Goal: Navigation & Orientation: Find specific page/section

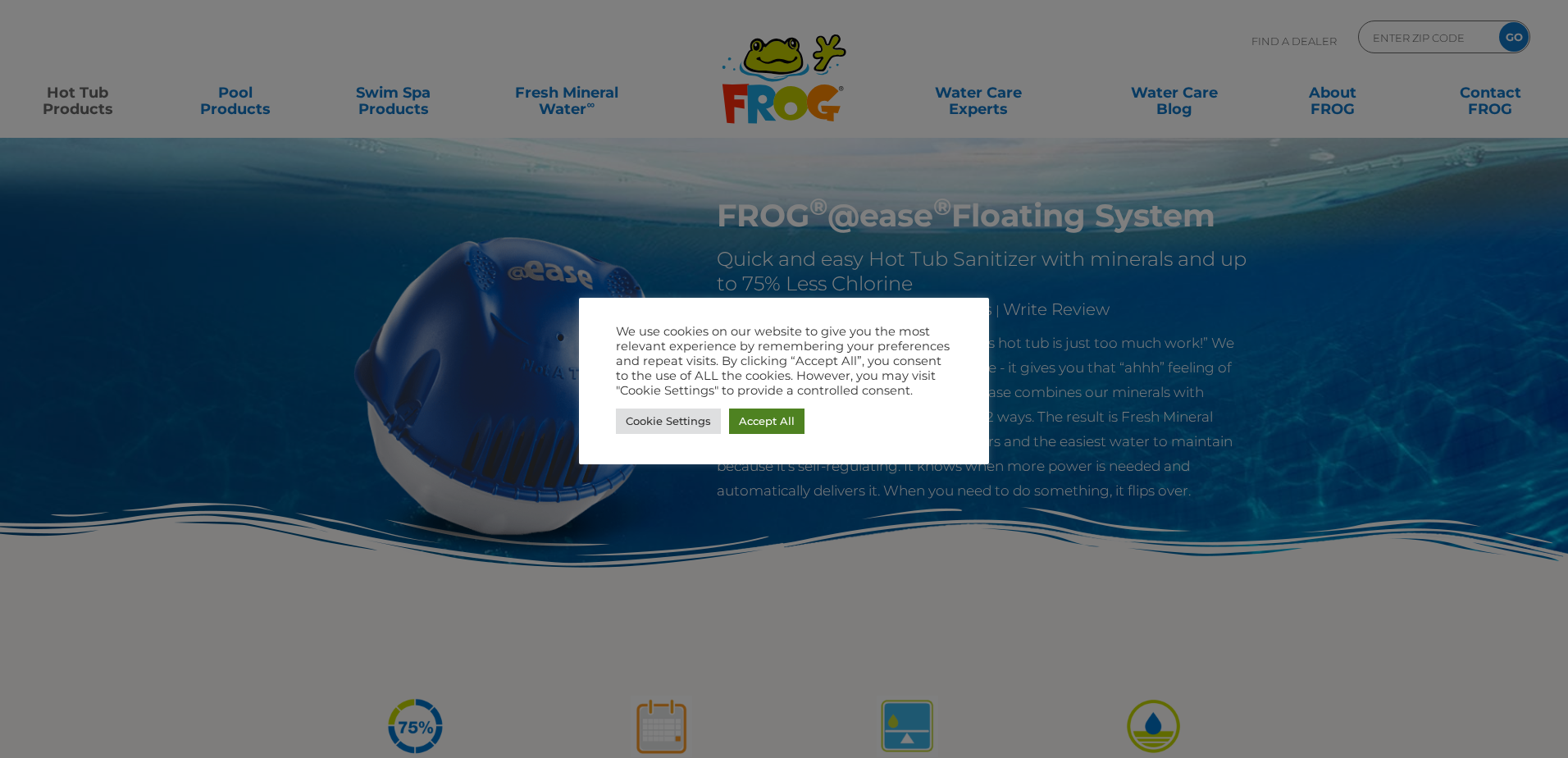
click at [760, 419] on link "Accept All" at bounding box center [766, 420] width 75 height 25
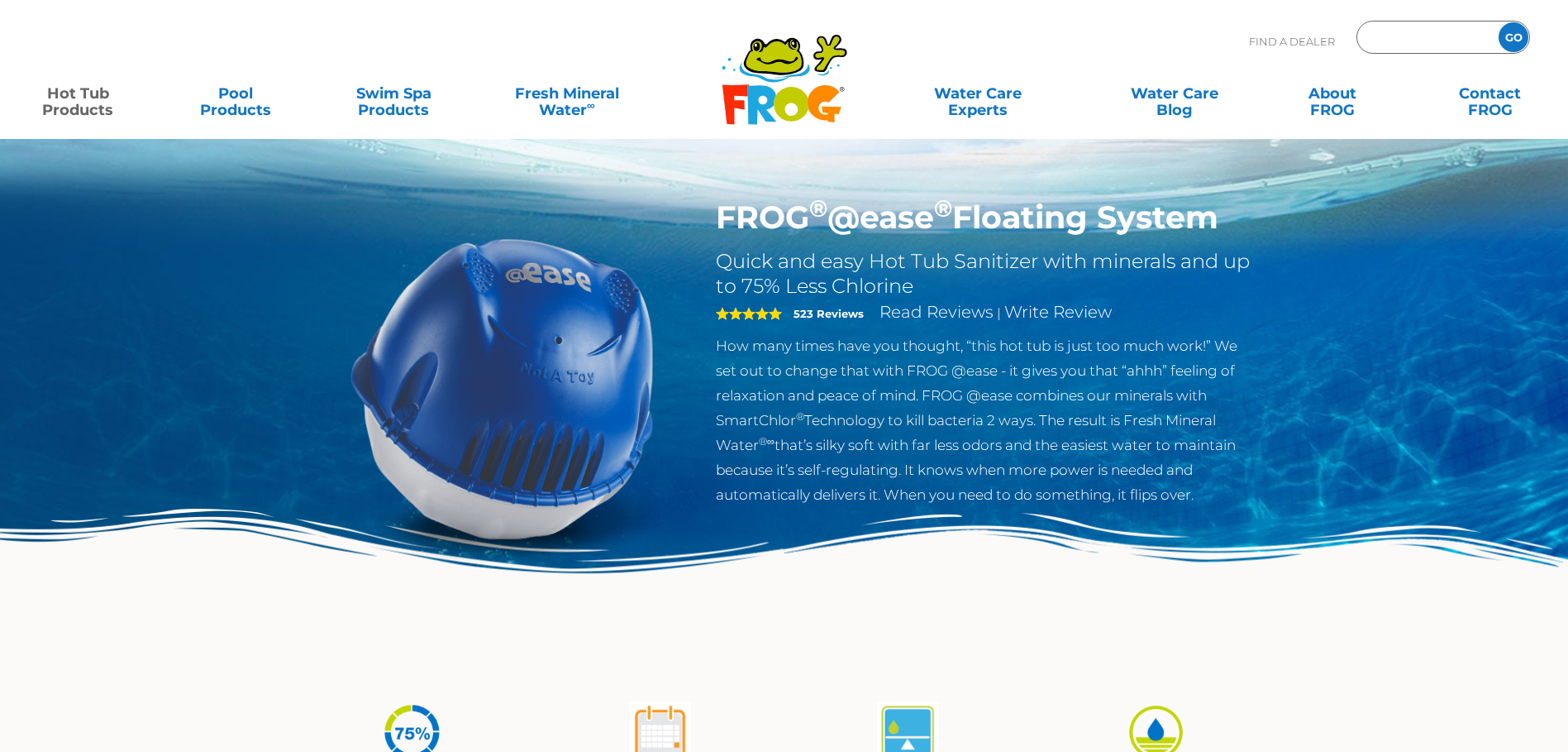
click at [1410, 38] on input "Zip Code Form" at bounding box center [1425, 38] width 112 height 24
type input "78669"
click at [1505, 32] on input "GO" at bounding box center [1514, 38] width 30 height 30
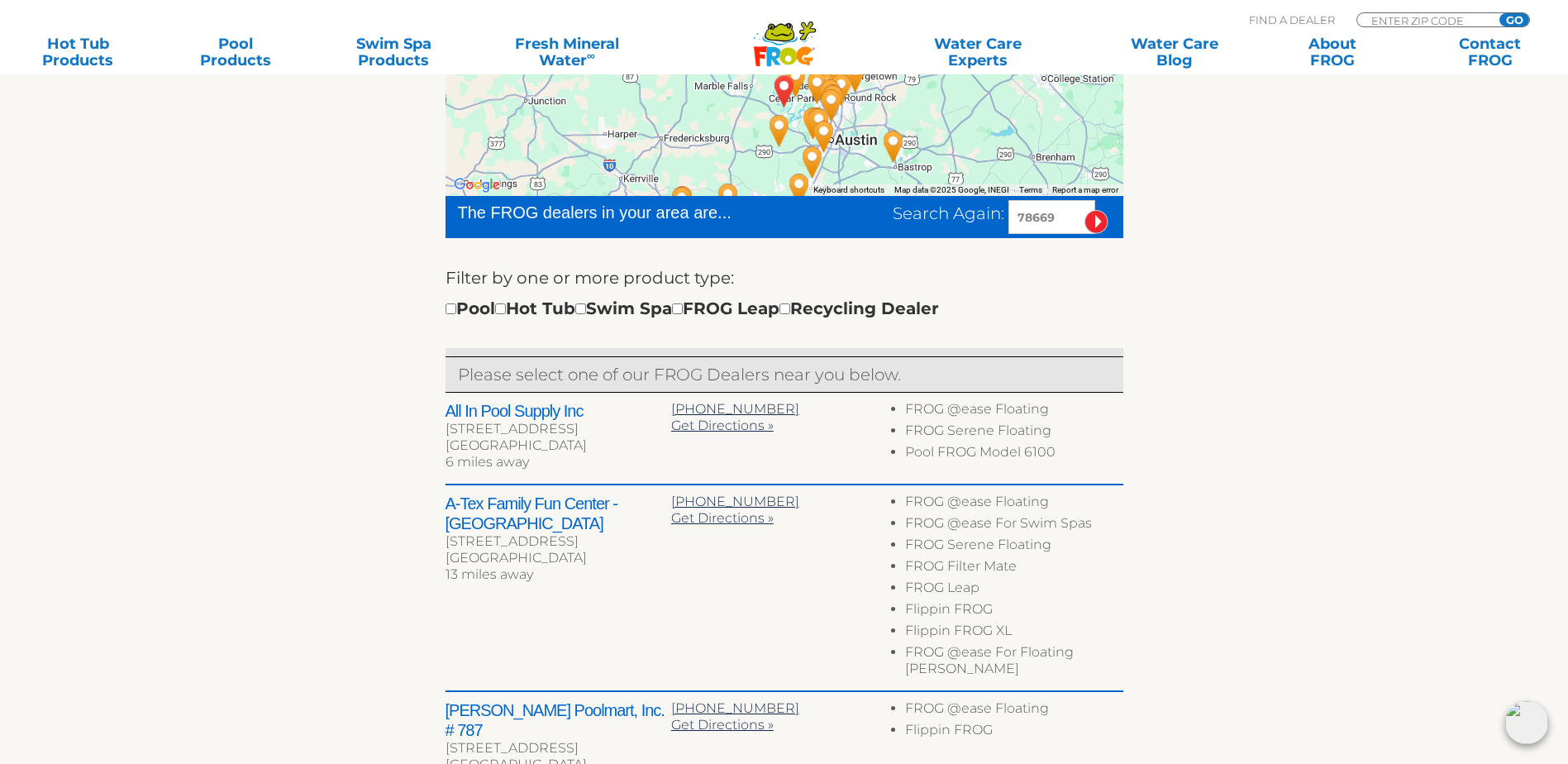
scroll to position [413, 0]
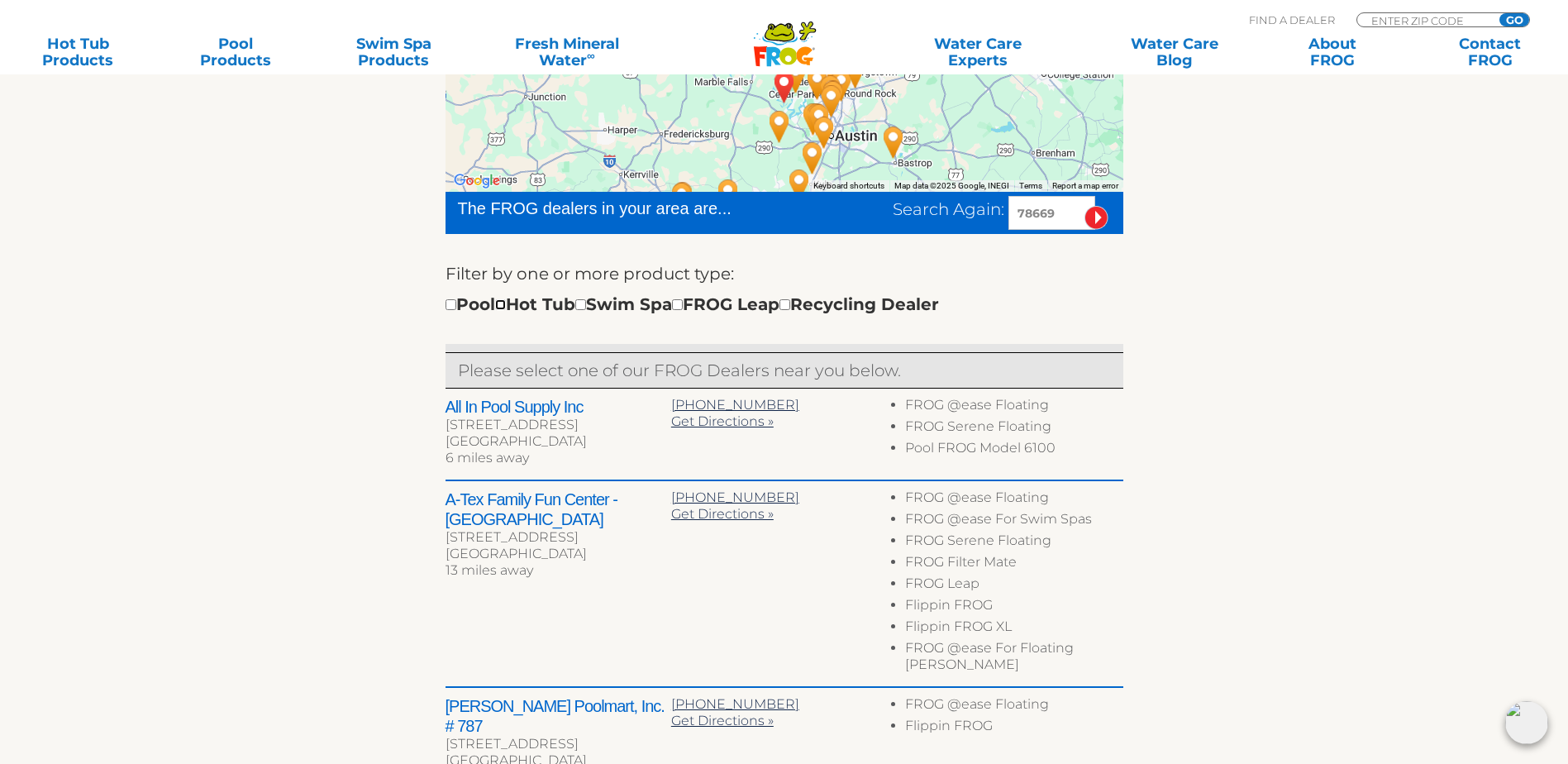
click at [506, 310] on input "checkbox" at bounding box center [500, 304] width 10 height 10
checkbox input "true"
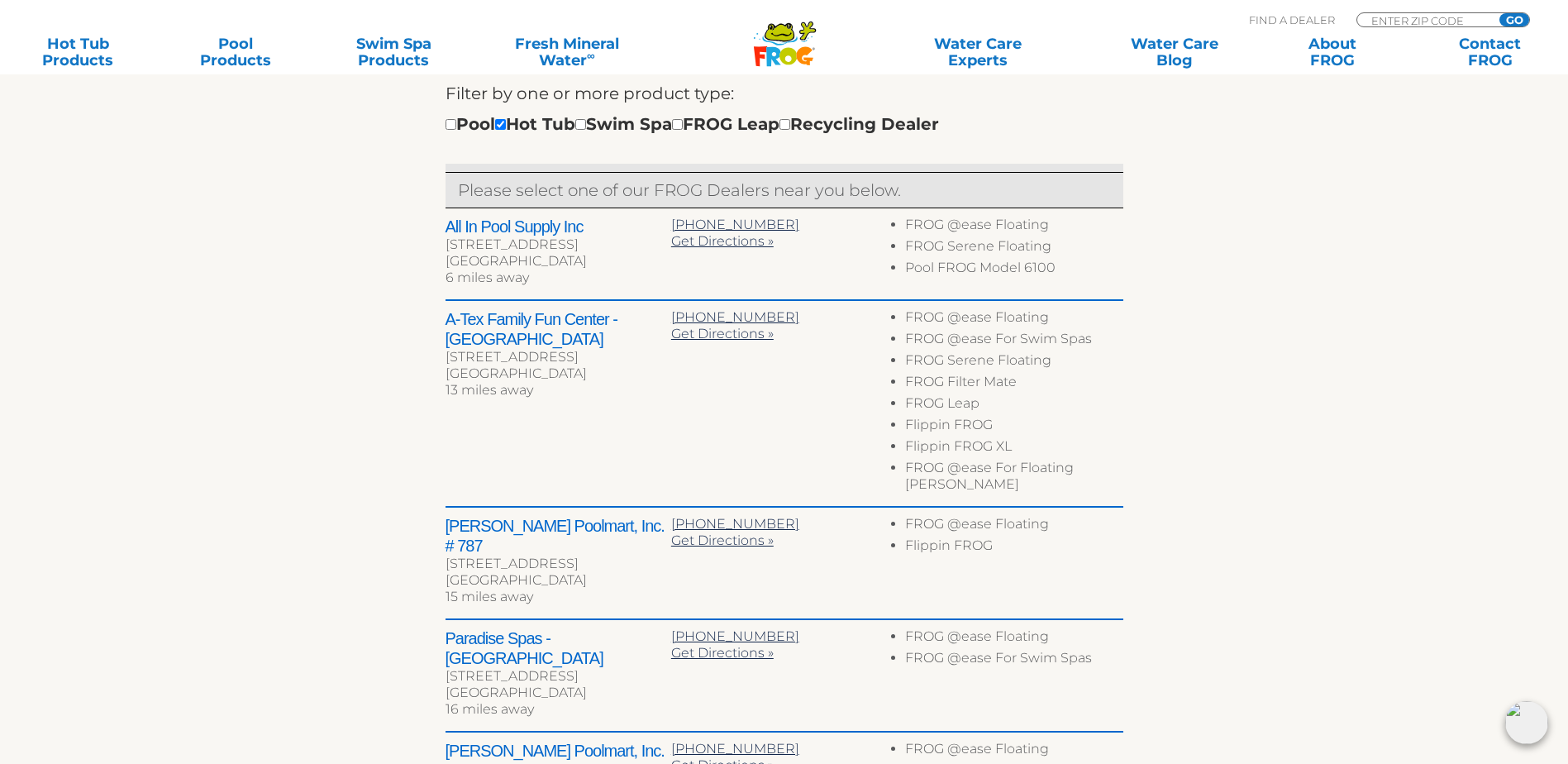
scroll to position [618, 0]
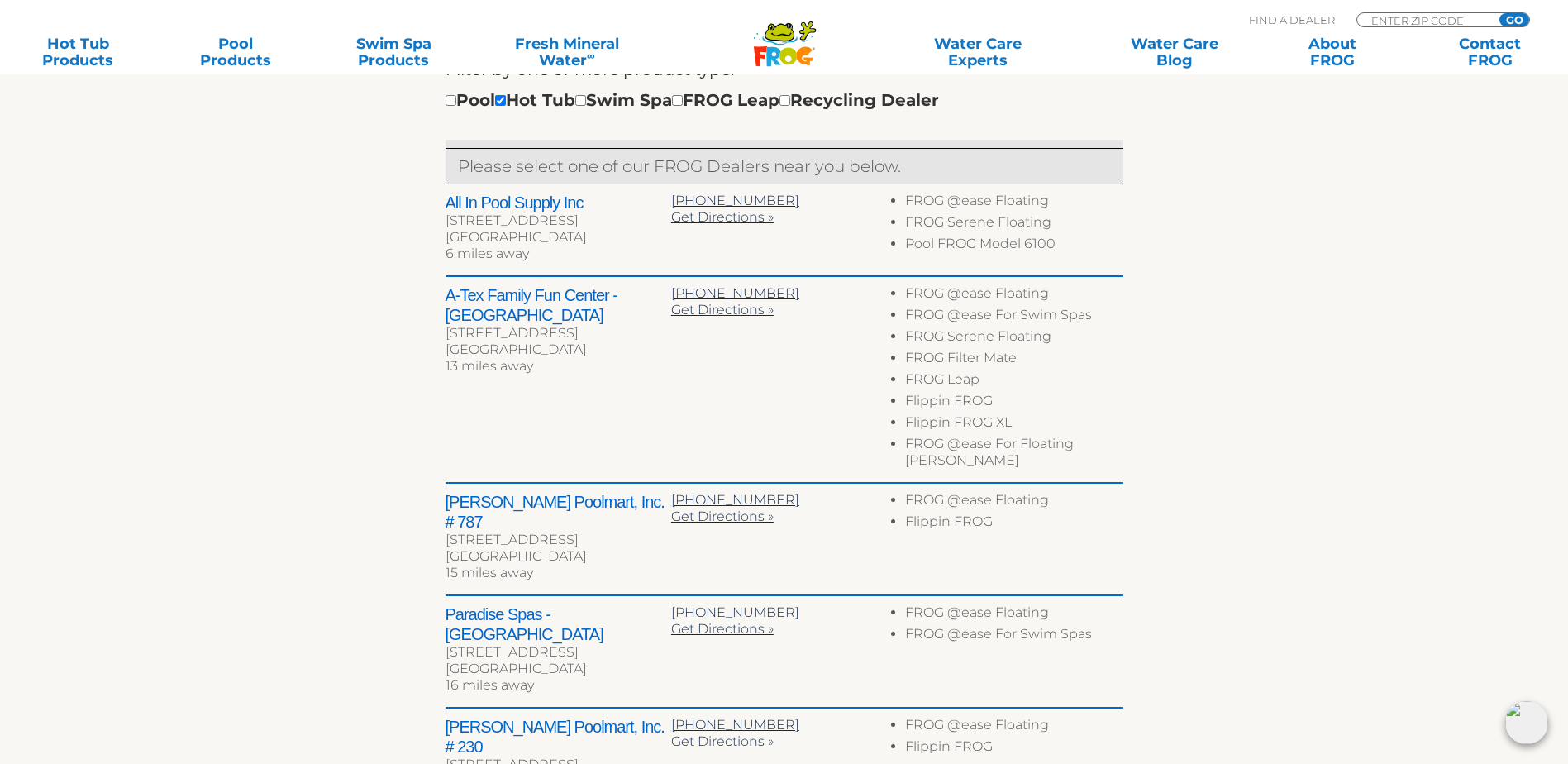
drag, startPoint x: 447, startPoint y: 216, endPoint x: 656, endPoint y: 232, distance: 209.6
click at [656, 232] on div "All In Pool Supply Inc [STREET_ADDRESS] 6 miles away" at bounding box center [558, 229] width 226 height 74
drag, startPoint x: 656, startPoint y: 232, endPoint x: 559, endPoint y: 222, distance: 97.5
copy div "All In Pool Supply Inc [STREET_ADDRESS]"
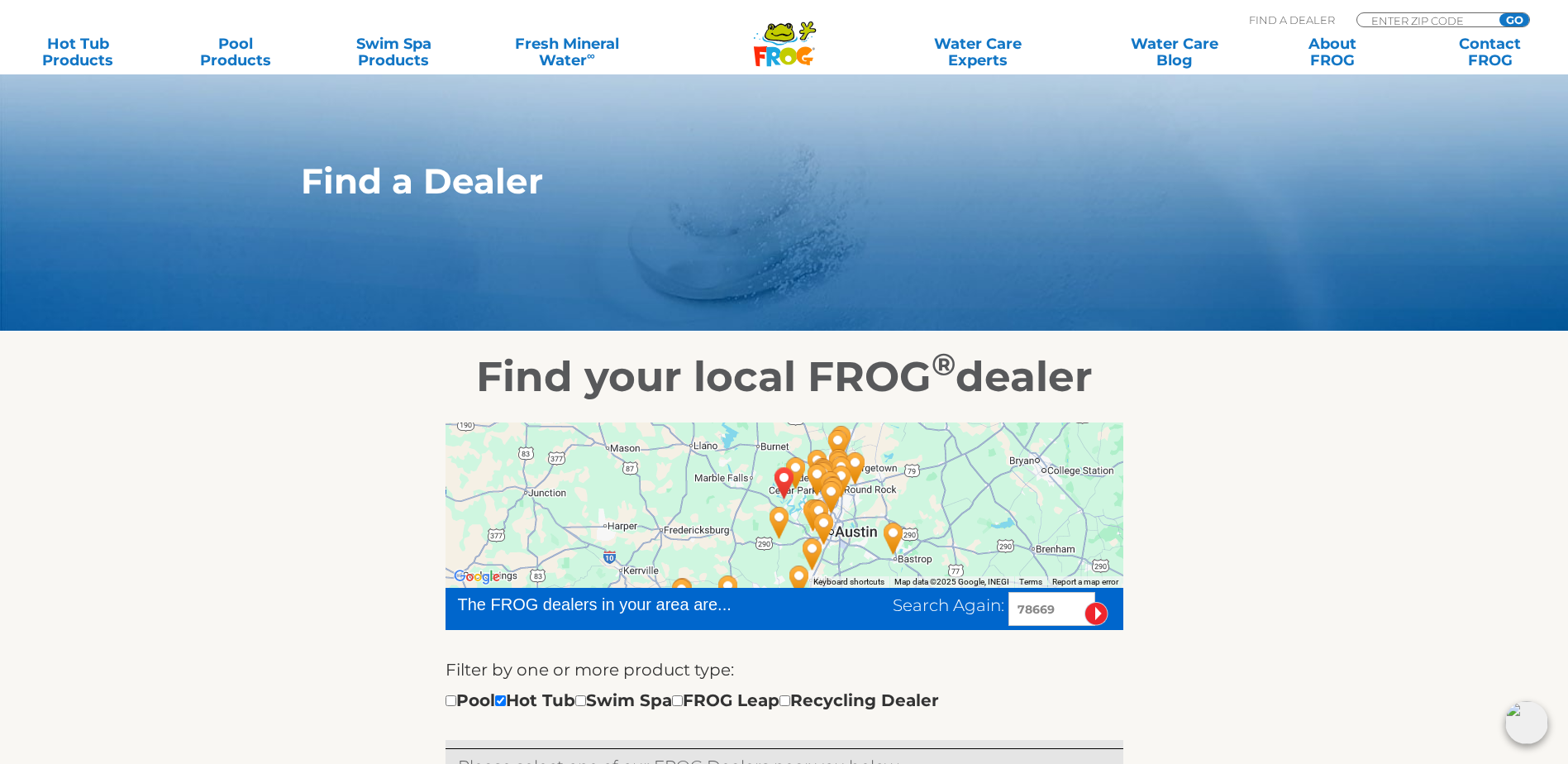
scroll to position [0, 0]
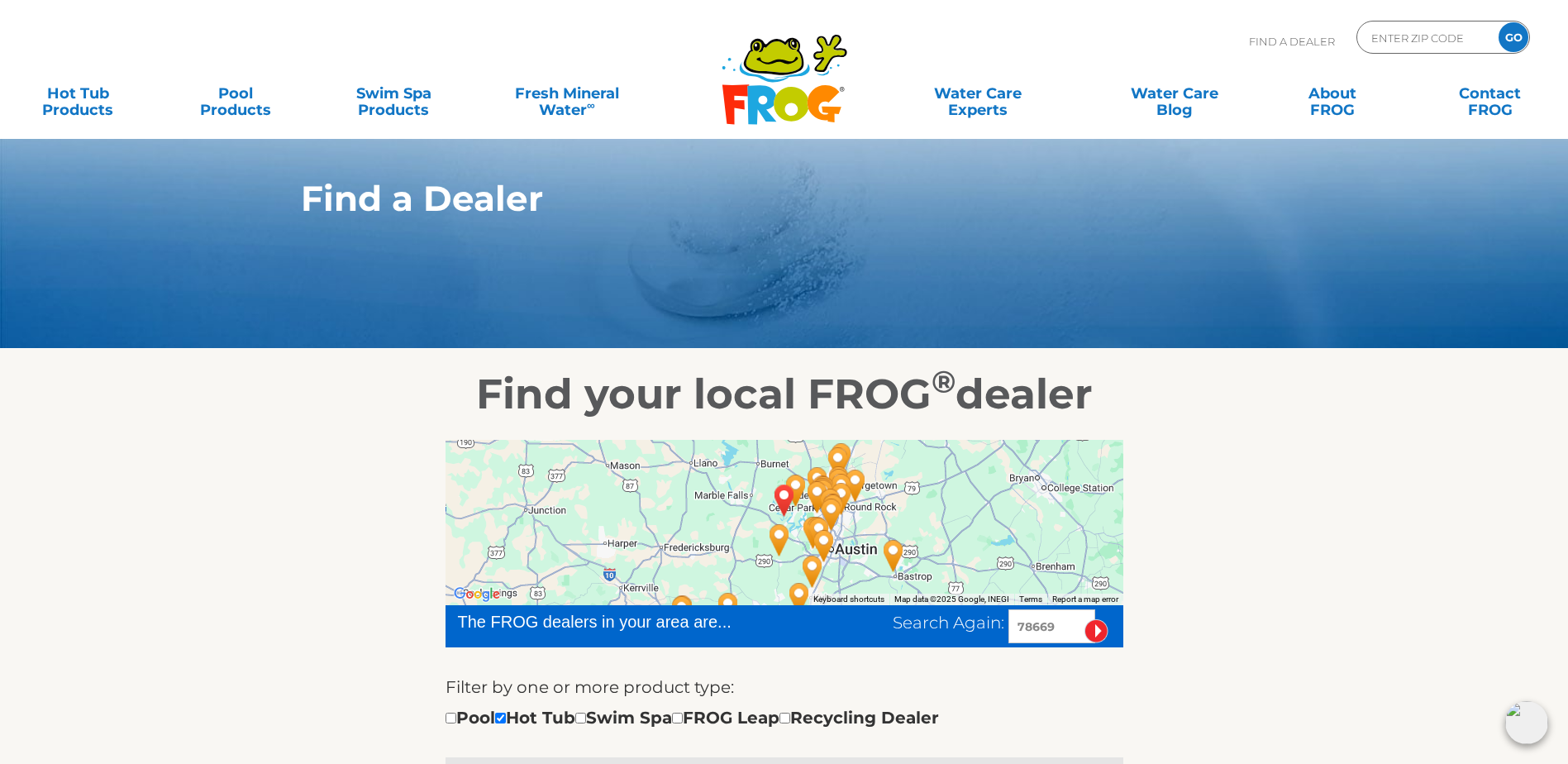
click at [849, 549] on div at bounding box center [784, 522] width 678 height 165
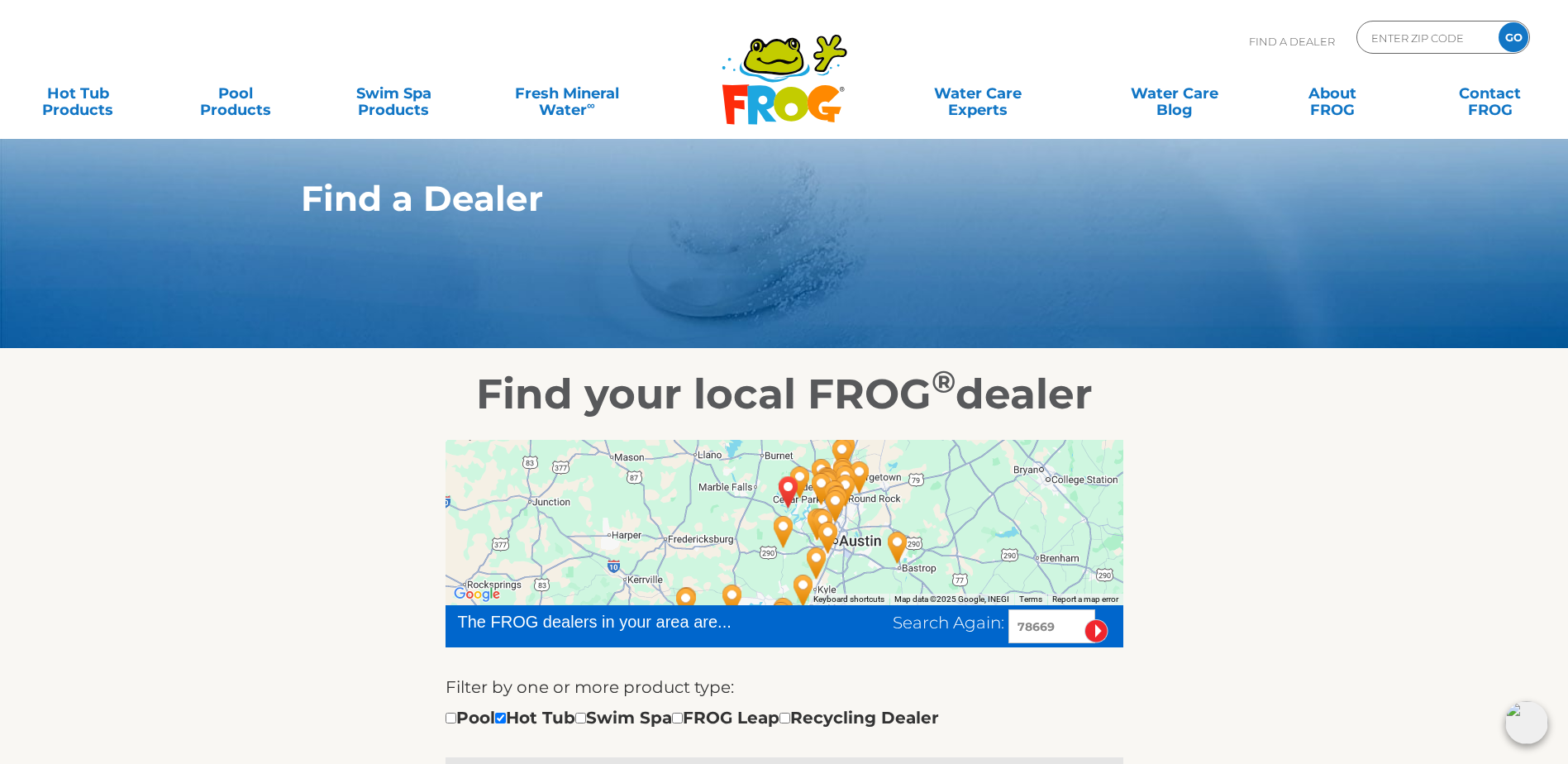
click at [856, 547] on div at bounding box center [784, 522] width 678 height 165
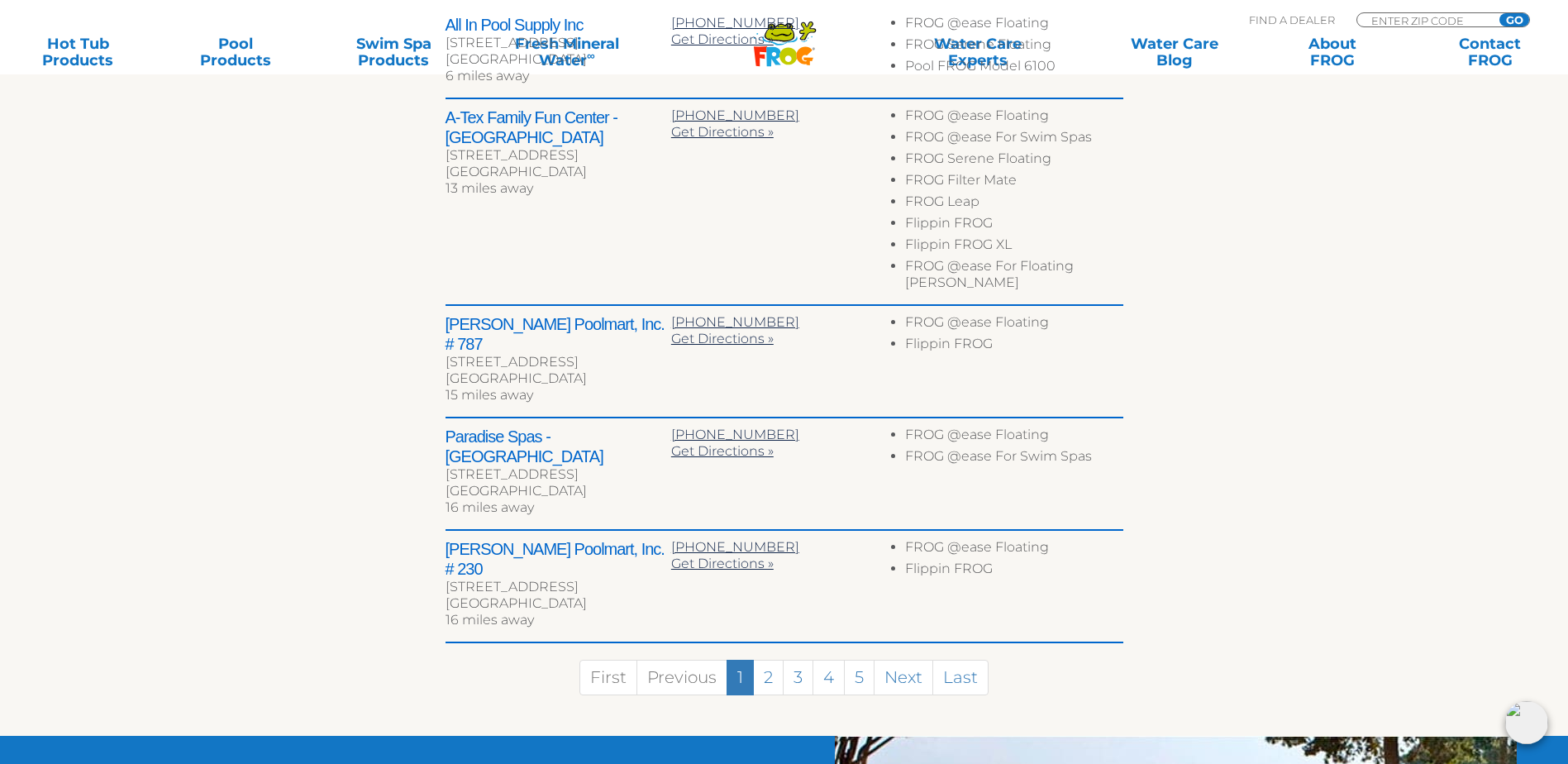
scroll to position [827, 0]
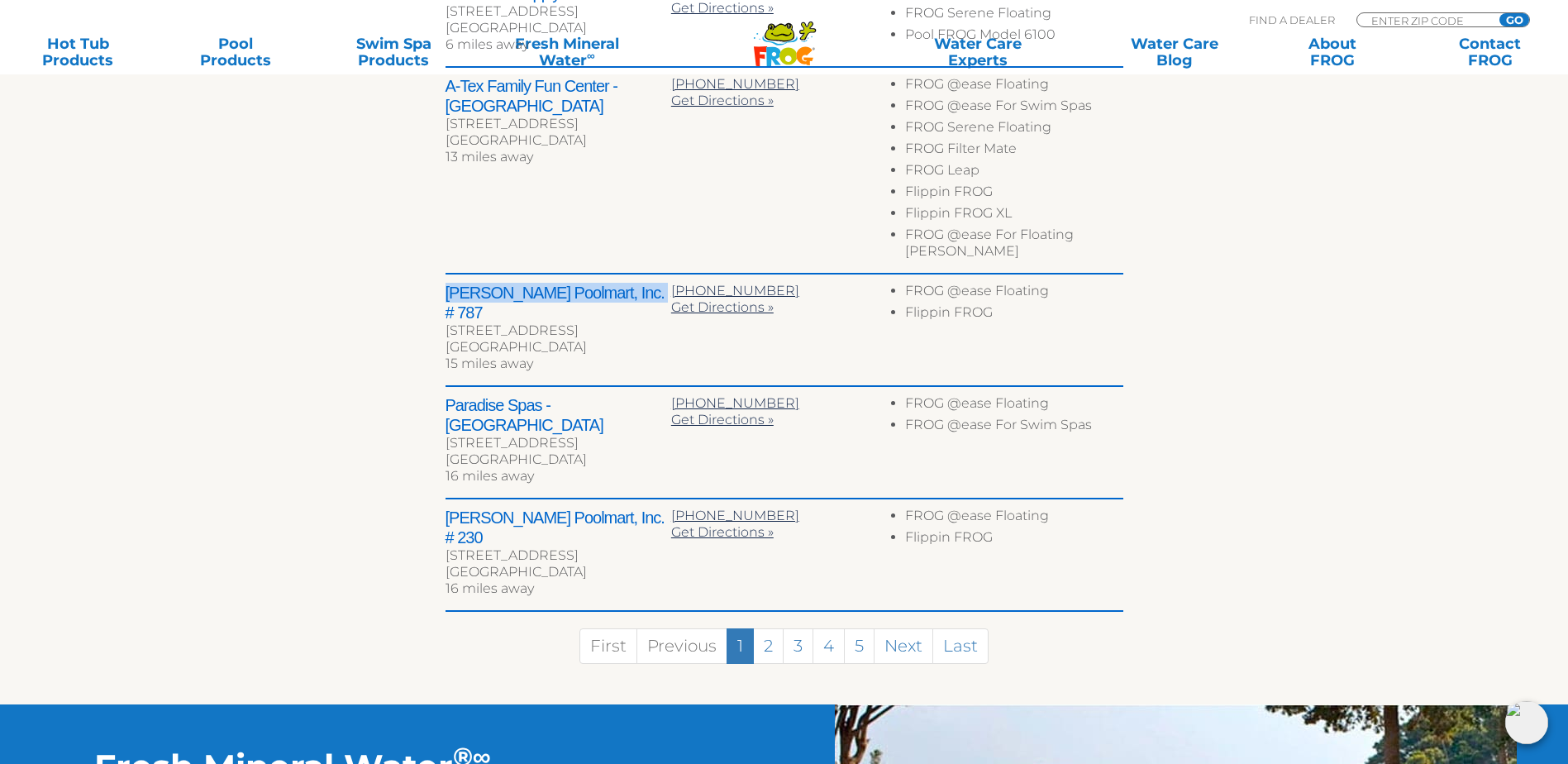
drag, startPoint x: 443, startPoint y: 288, endPoint x: 625, endPoint y: 293, distance: 182.1
click at [625, 293] on div "← Move left → Move right ↑ Move up ↓ Move down + Zoom in - Zoom out Home Jump l…" at bounding box center [784, 148] width 1017 height 1112
drag, startPoint x: 625, startPoint y: 293, endPoint x: 618, endPoint y: 286, distance: 9.9
copy h2 "[PERSON_NAME] Poolmart, Inc. # 787"
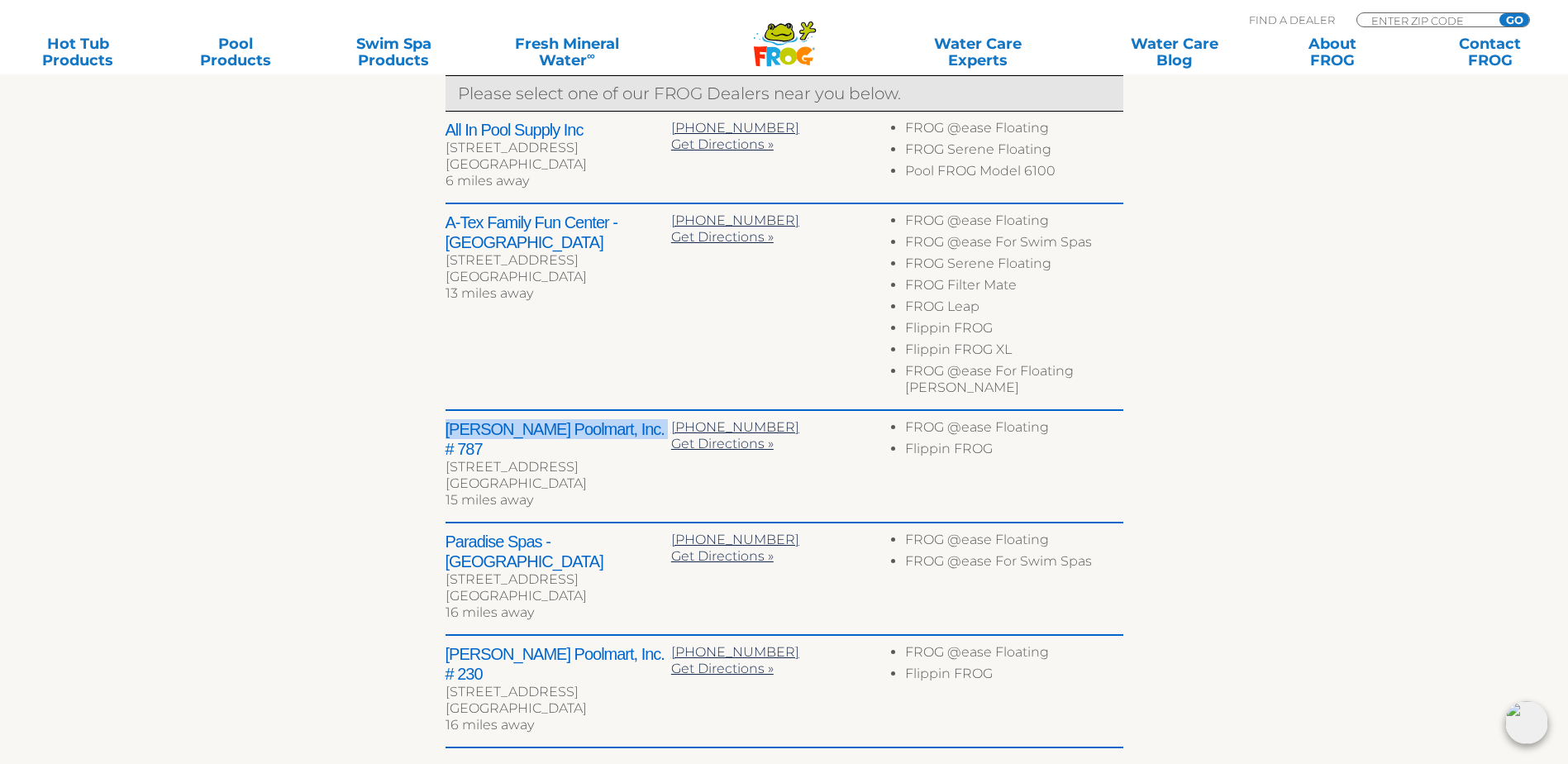
scroll to position [662, 0]
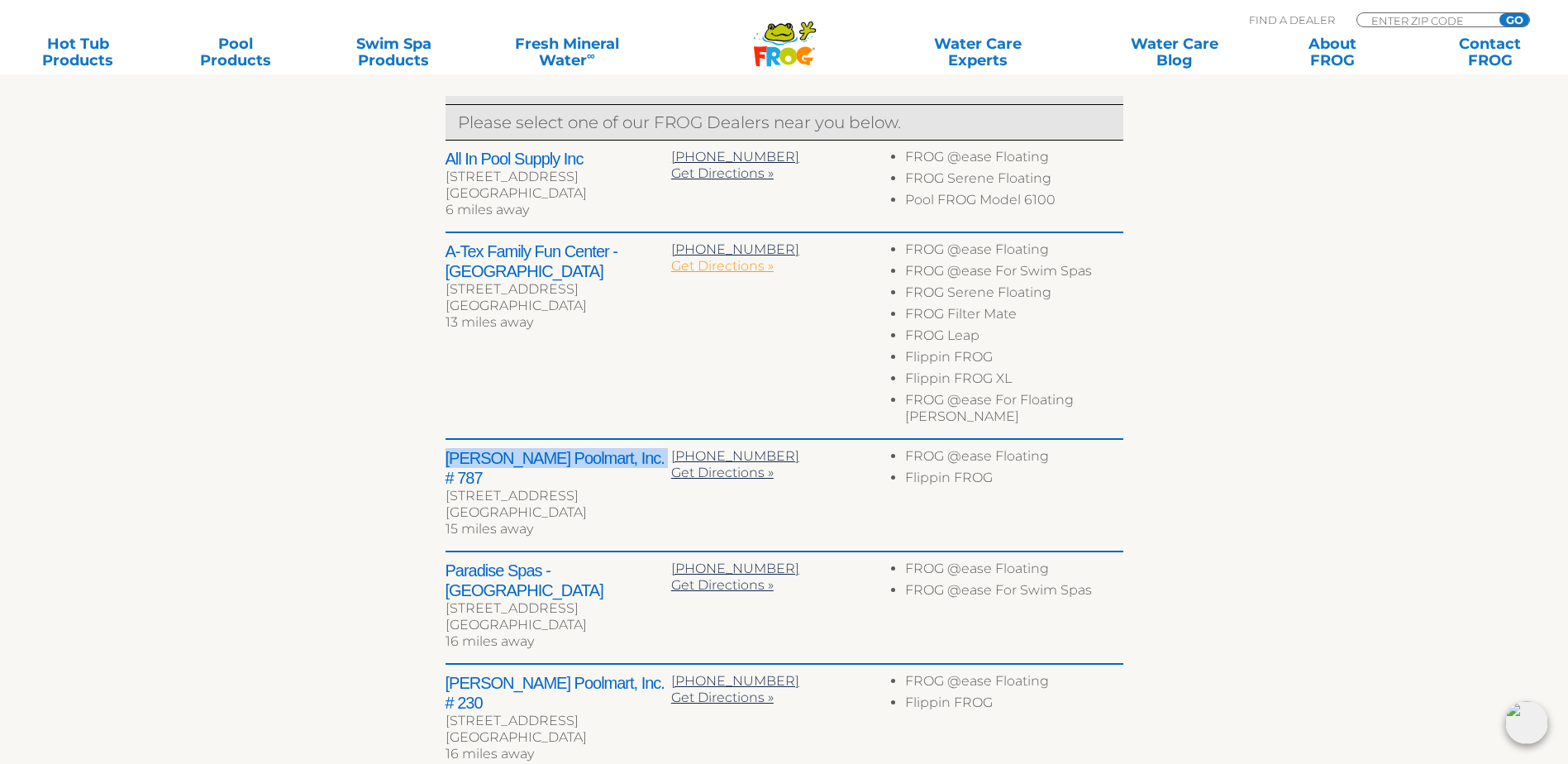
click at [716, 274] on span "Get Directions »" at bounding box center [722, 265] width 102 height 16
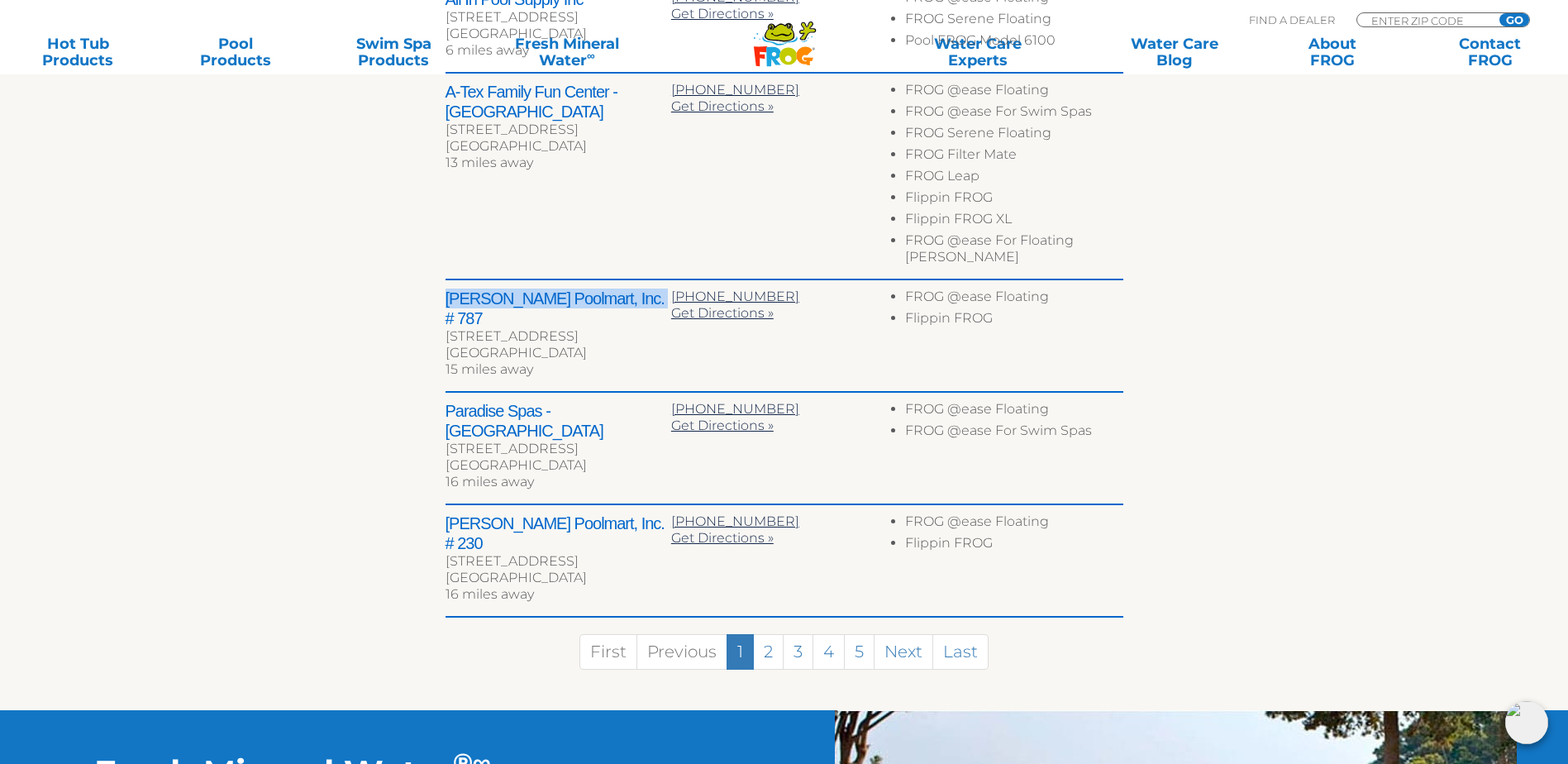
scroll to position [827, 0]
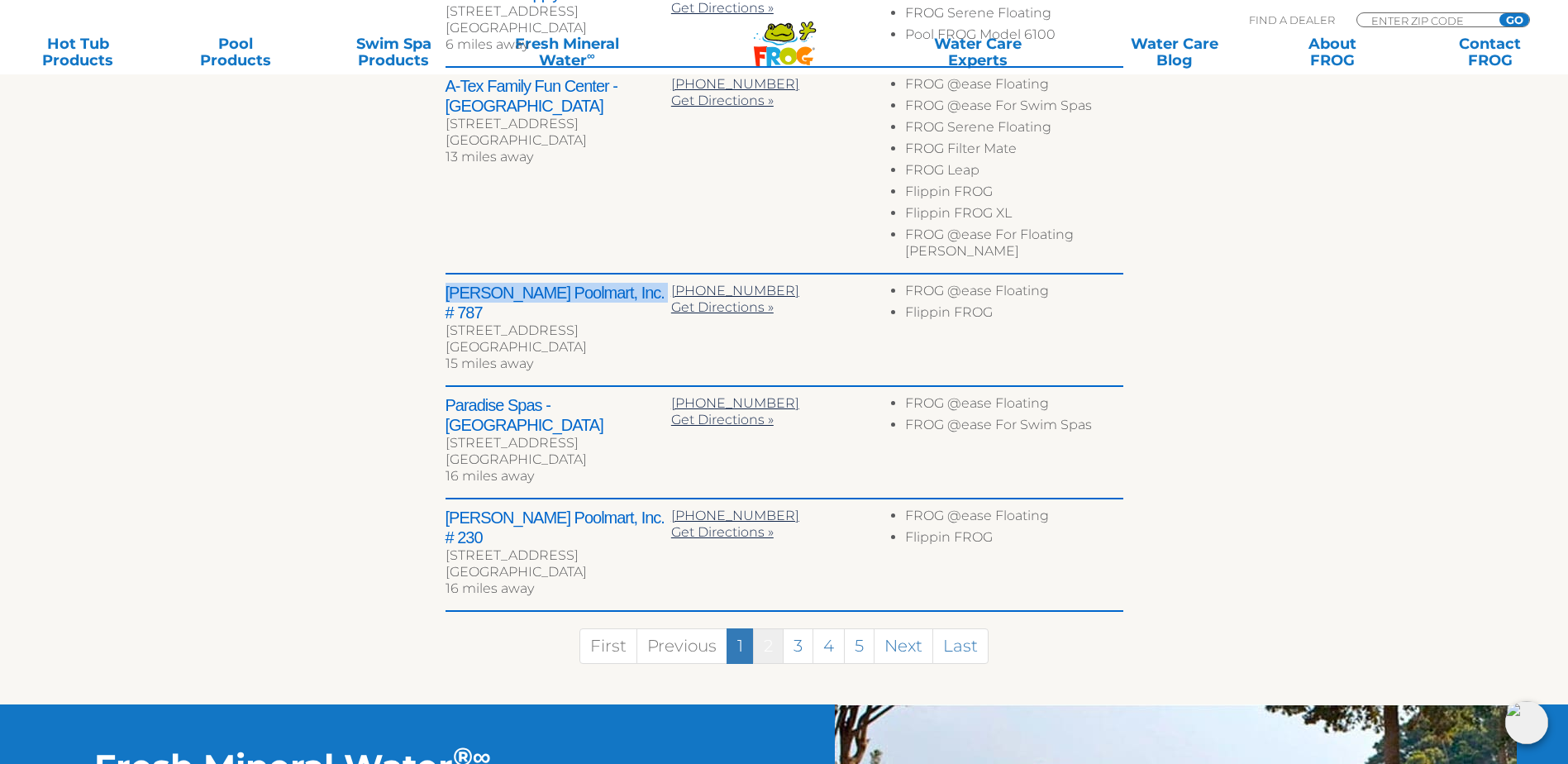
click at [768, 628] on link "2" at bounding box center [768, 646] width 31 height 36
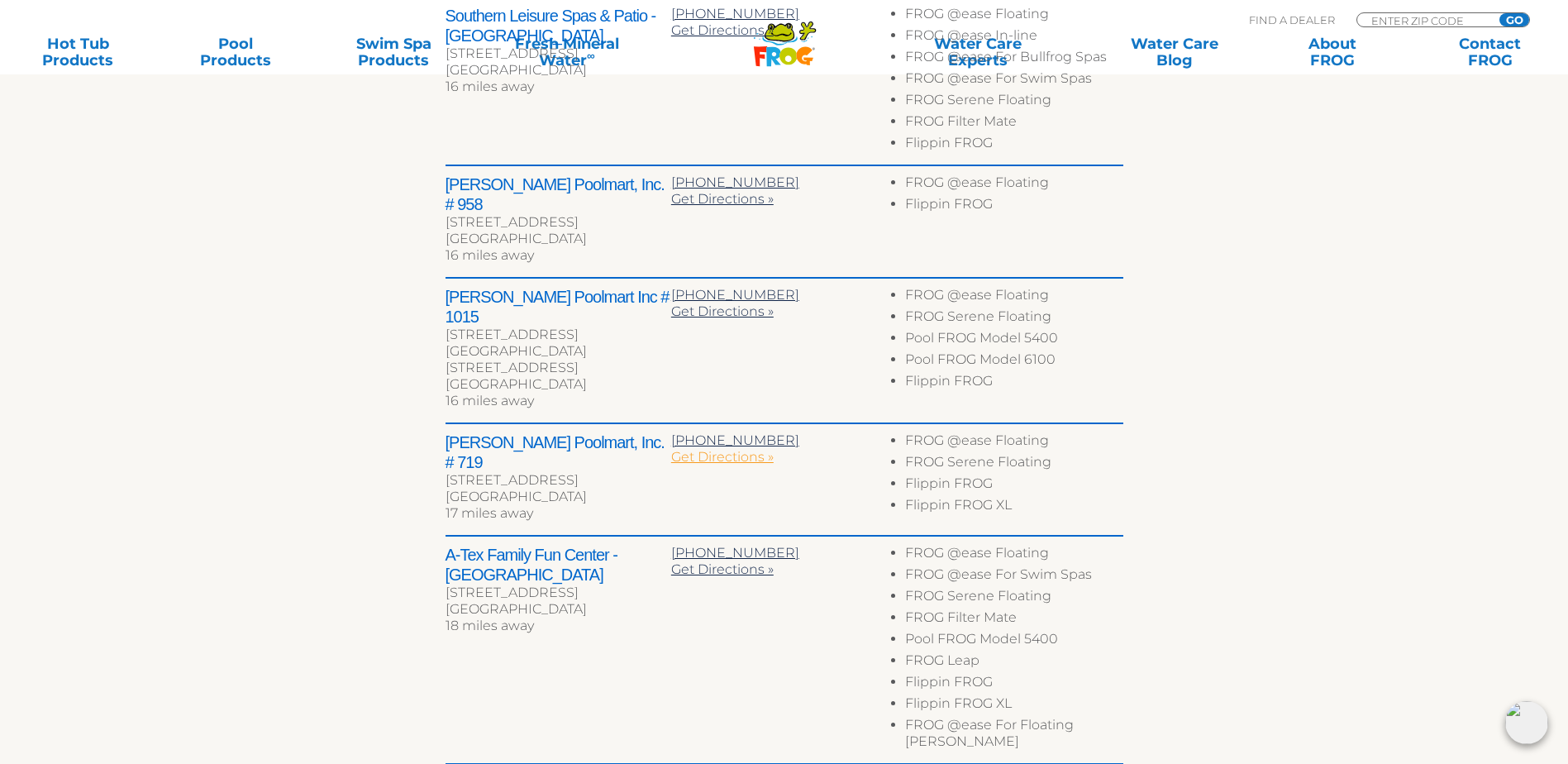
scroll to position [803, 0]
click at [709, 305] on span "Get Directions »" at bounding box center [722, 312] width 102 height 16
click at [723, 450] on span "Get Directions »" at bounding box center [722, 457] width 102 height 16
